Goal: Task Accomplishment & Management: Use online tool/utility

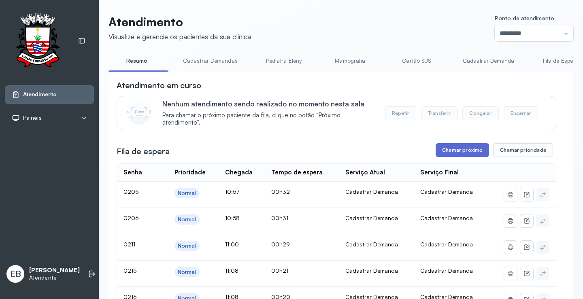
click at [457, 152] on button "Chamar próximo" at bounding box center [462, 150] width 53 height 14
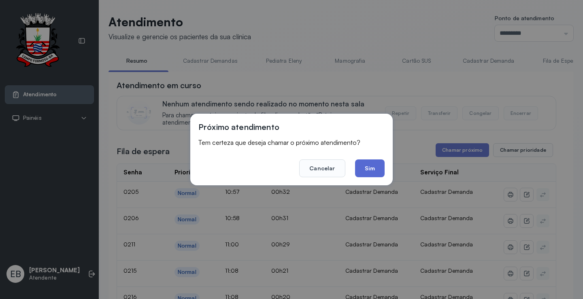
click at [371, 164] on button "Sim" at bounding box center [370, 169] width 30 height 18
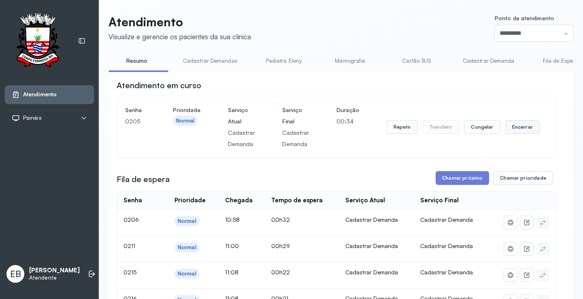
click at [525, 127] on button "Encerrar" at bounding box center [522, 127] width 34 height 14
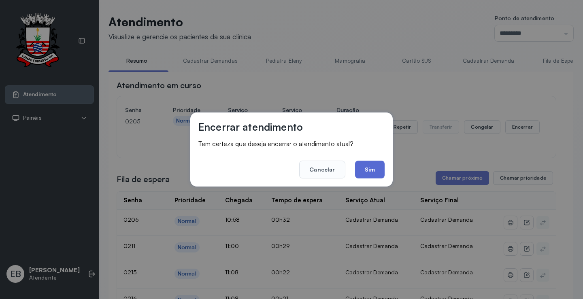
click at [377, 164] on button "Sim" at bounding box center [370, 170] width 30 height 18
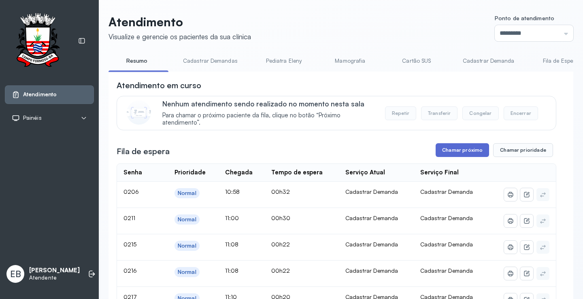
click at [456, 145] on button "Chamar próximo" at bounding box center [462, 150] width 53 height 14
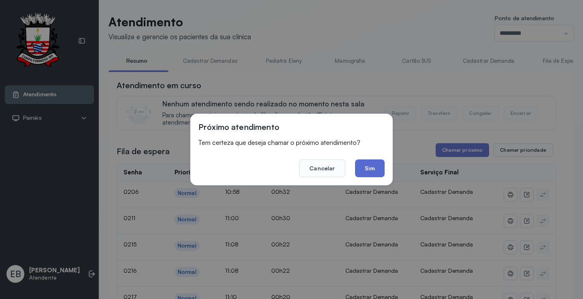
click at [381, 172] on button "Sim" at bounding box center [370, 169] width 30 height 18
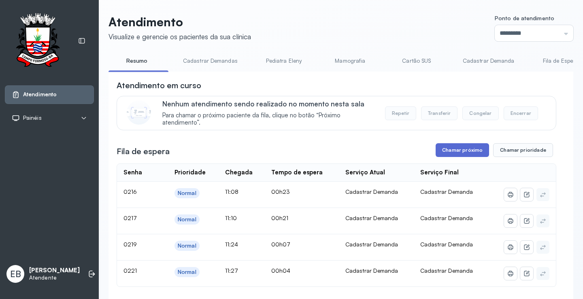
click at [469, 153] on button "Chamar próximo" at bounding box center [462, 150] width 53 height 14
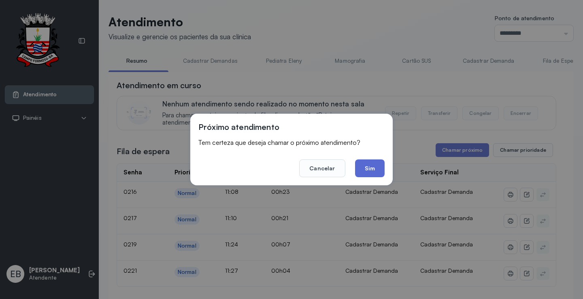
click at [370, 171] on button "Sim" at bounding box center [370, 169] width 30 height 18
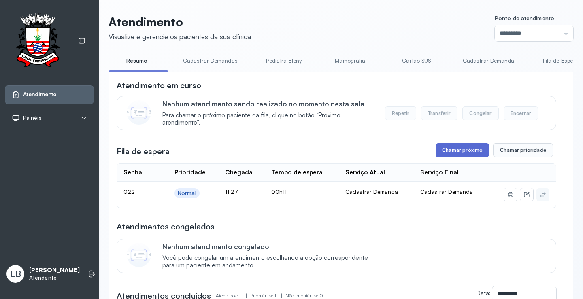
click at [471, 153] on button "Chamar próximo" at bounding box center [462, 150] width 53 height 14
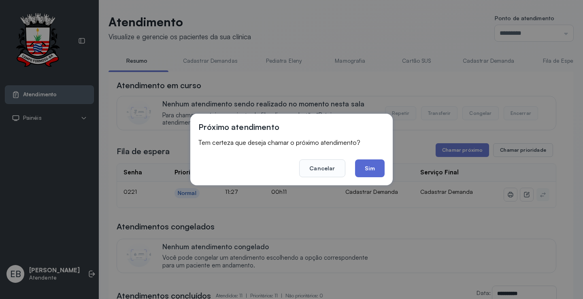
click at [366, 166] on button "Sim" at bounding box center [370, 169] width 30 height 18
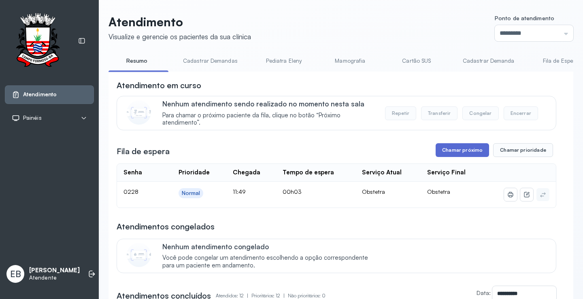
click at [451, 155] on button "Chamar próximo" at bounding box center [462, 150] width 53 height 14
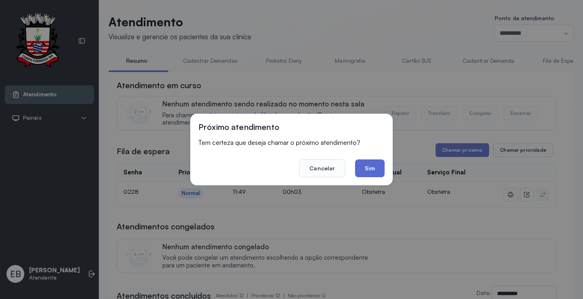
click at [366, 164] on button "Sim" at bounding box center [370, 169] width 30 height 18
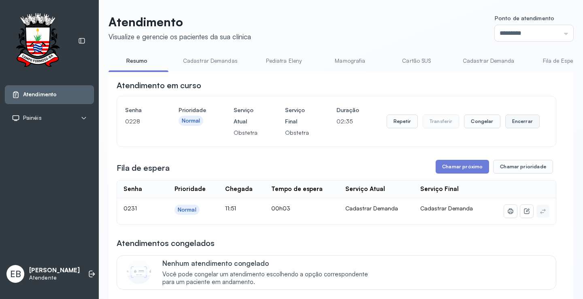
click at [514, 122] on button "Encerrar" at bounding box center [522, 122] width 34 height 14
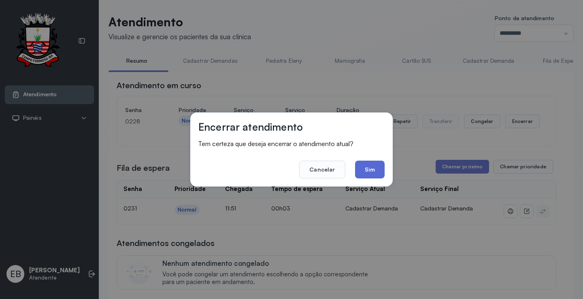
click at [369, 167] on button "Sim" at bounding box center [370, 170] width 30 height 18
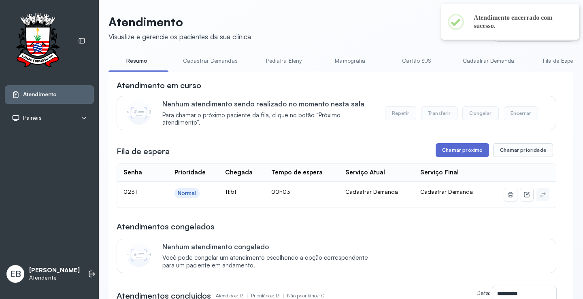
click at [471, 153] on button "Chamar próximo" at bounding box center [462, 150] width 53 height 14
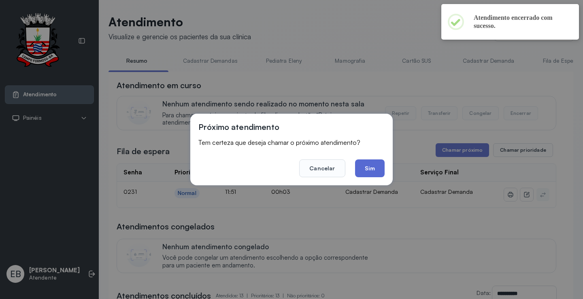
click at [377, 173] on button "Sim" at bounding box center [370, 169] width 30 height 18
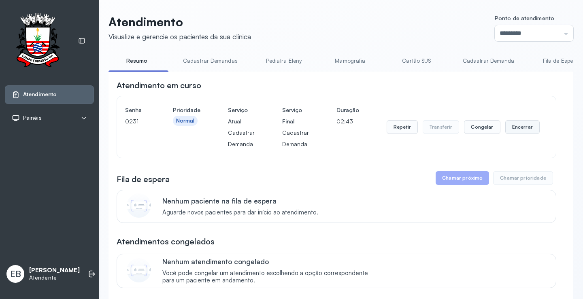
click at [513, 126] on button "Encerrar" at bounding box center [522, 127] width 34 height 14
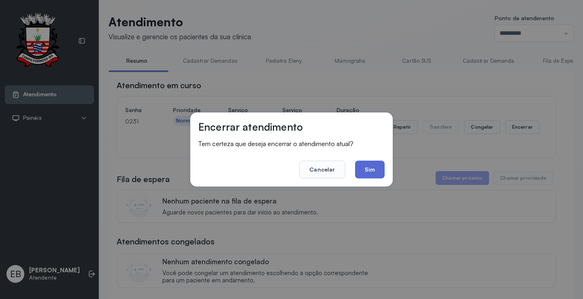
click at [369, 168] on button "Sim" at bounding box center [370, 170] width 30 height 18
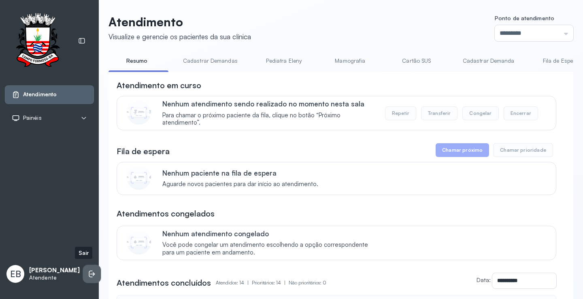
click at [83, 273] on li at bounding box center [92, 274] width 18 height 18
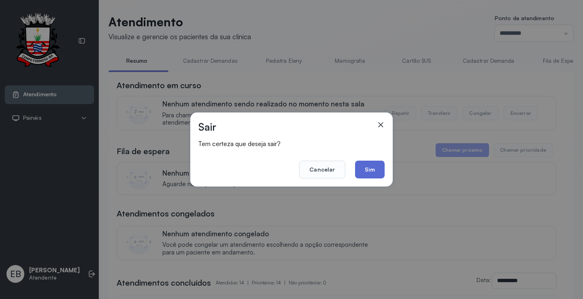
click at [373, 168] on button "Sim" at bounding box center [370, 170] width 30 height 18
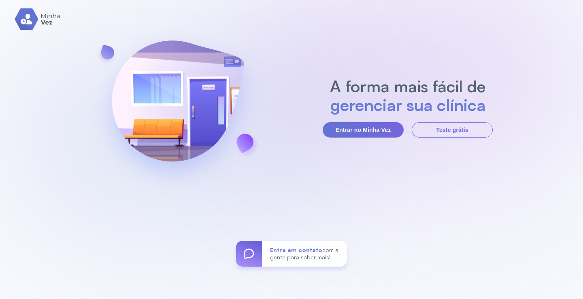
click at [329, 57] on div "A forma mais fácil de gerenciar sua clínica Entrar no Minha Vez Teste grátis En…" at bounding box center [291, 149] width 583 height 299
